Goal: Check status: Check status

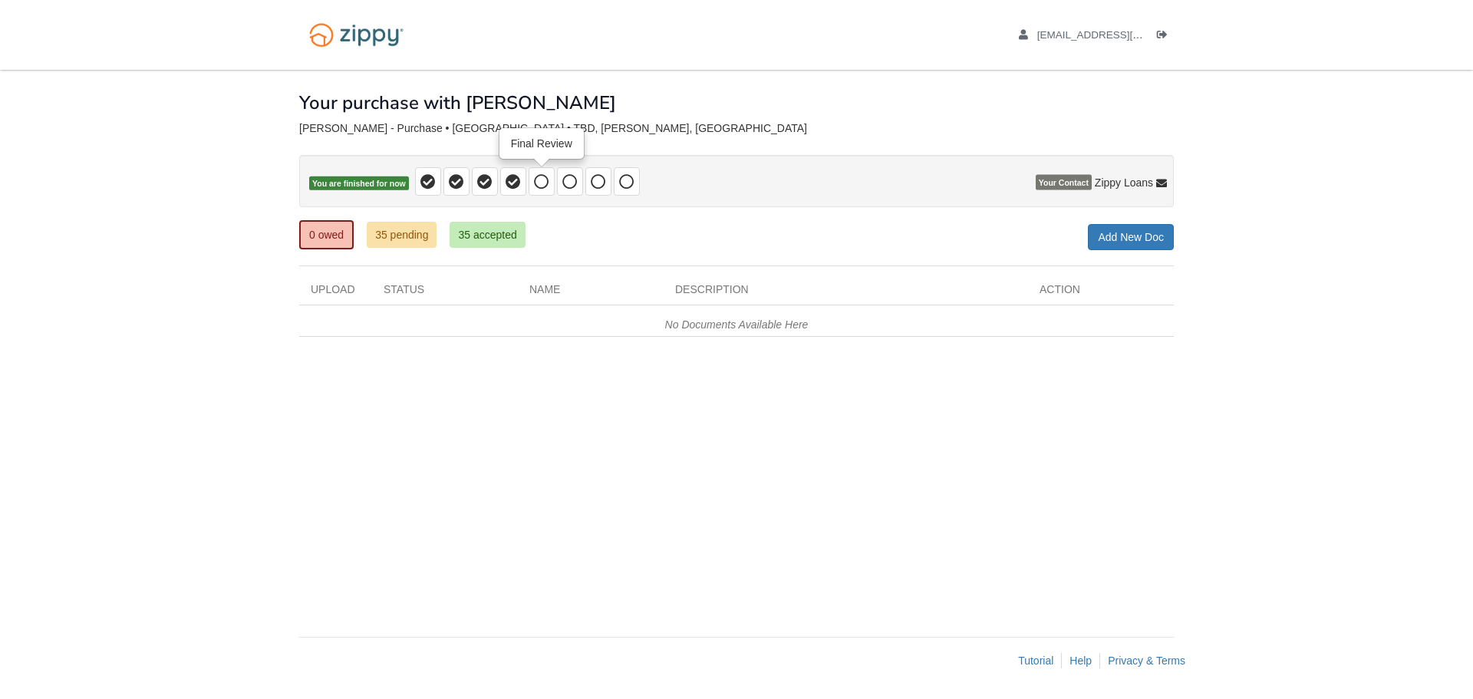
click at [539, 177] on icon at bounding box center [541, 181] width 15 height 15
click at [500, 241] on link "35 accepted" at bounding box center [487, 235] width 75 height 26
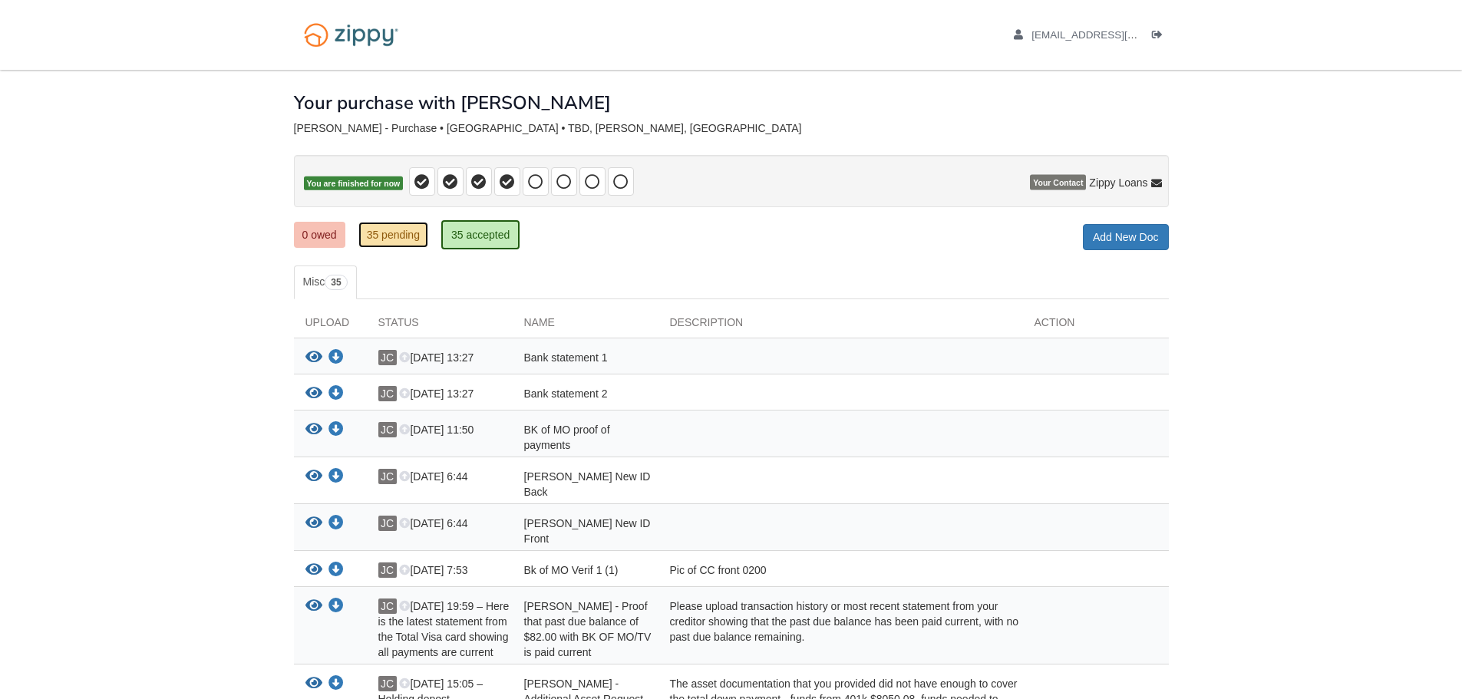
click at [393, 236] on link "35 pending" at bounding box center [393, 235] width 70 height 26
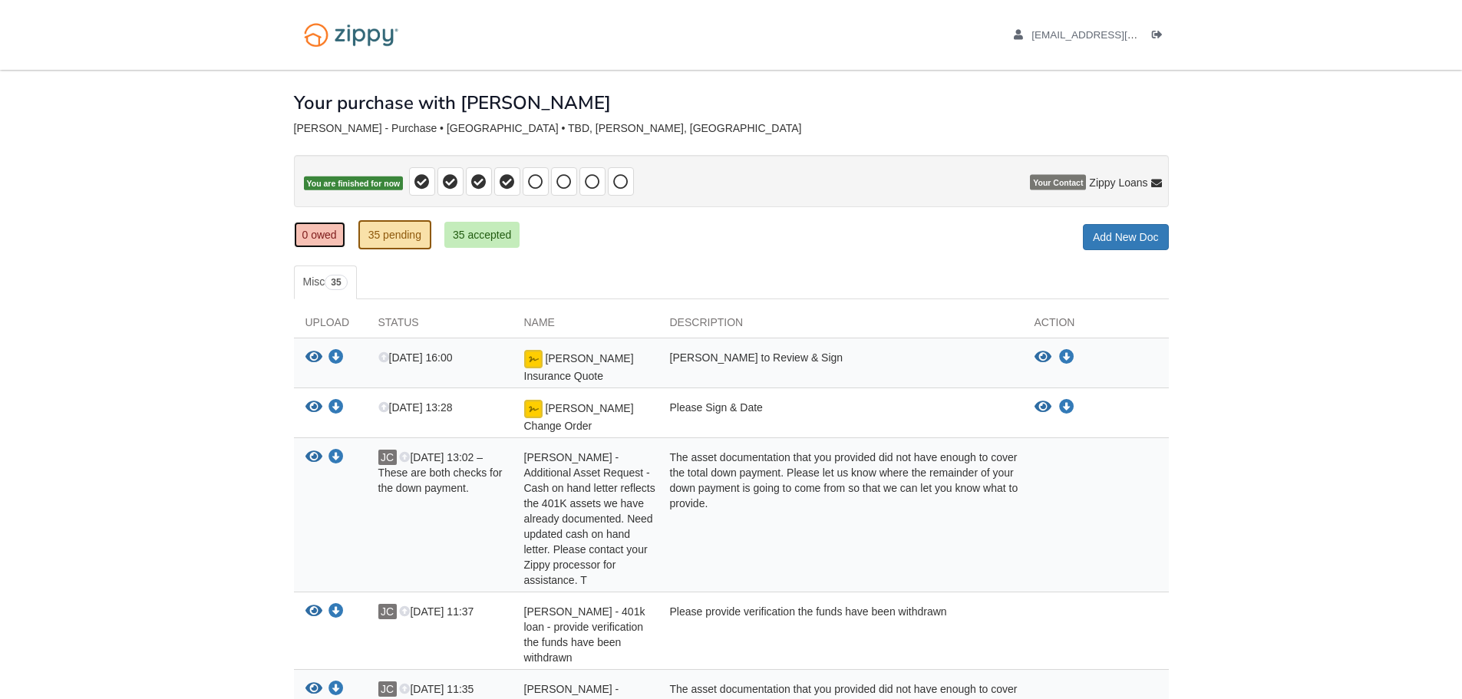
click at [324, 240] on link "0 owed" at bounding box center [319, 235] width 51 height 26
